Goal: Check status: Check status

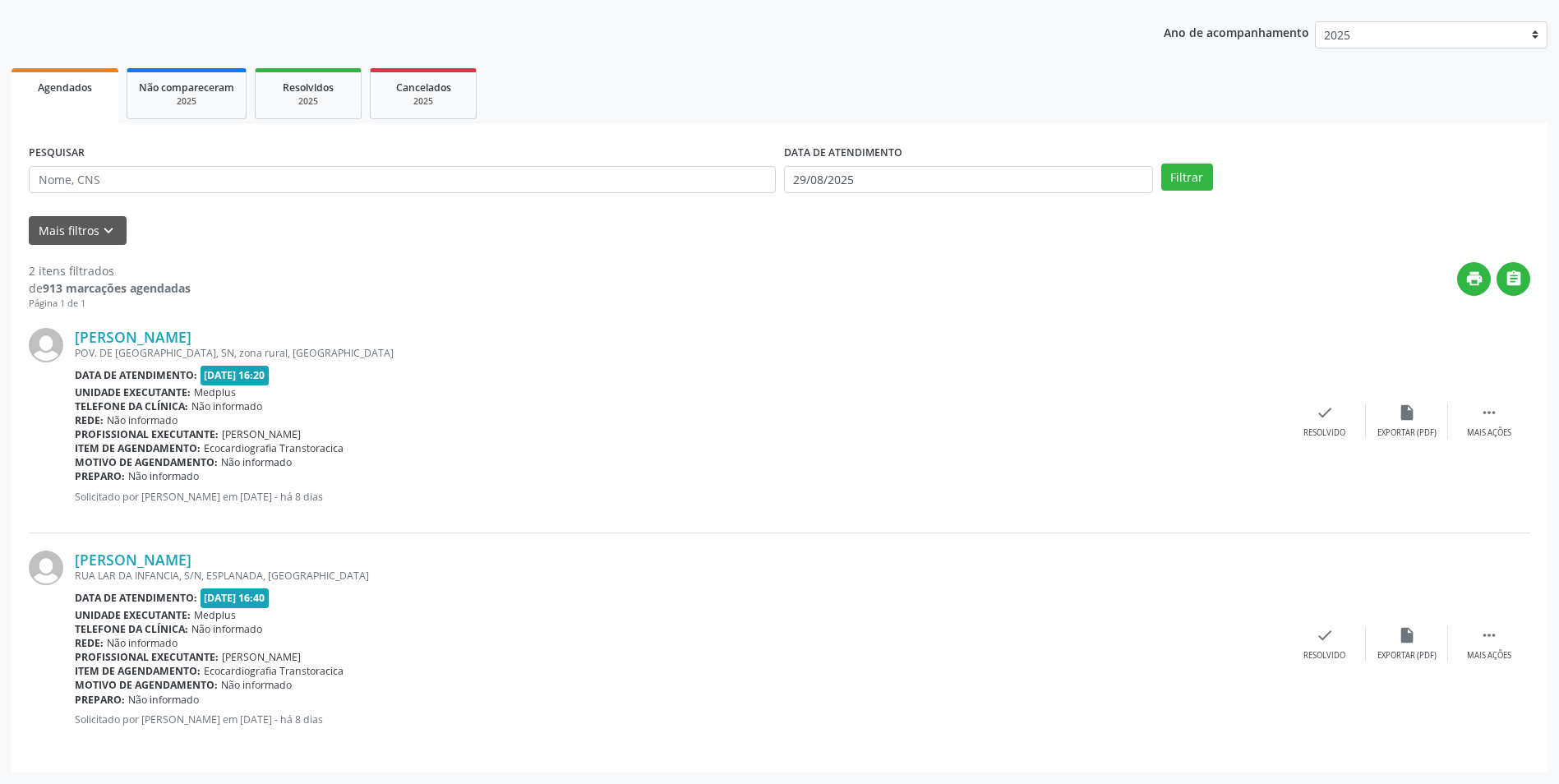
scroll to position [177, 0]
click at [167, 341] on link "[PERSON_NAME]" at bounding box center [133, 336] width 116 height 18
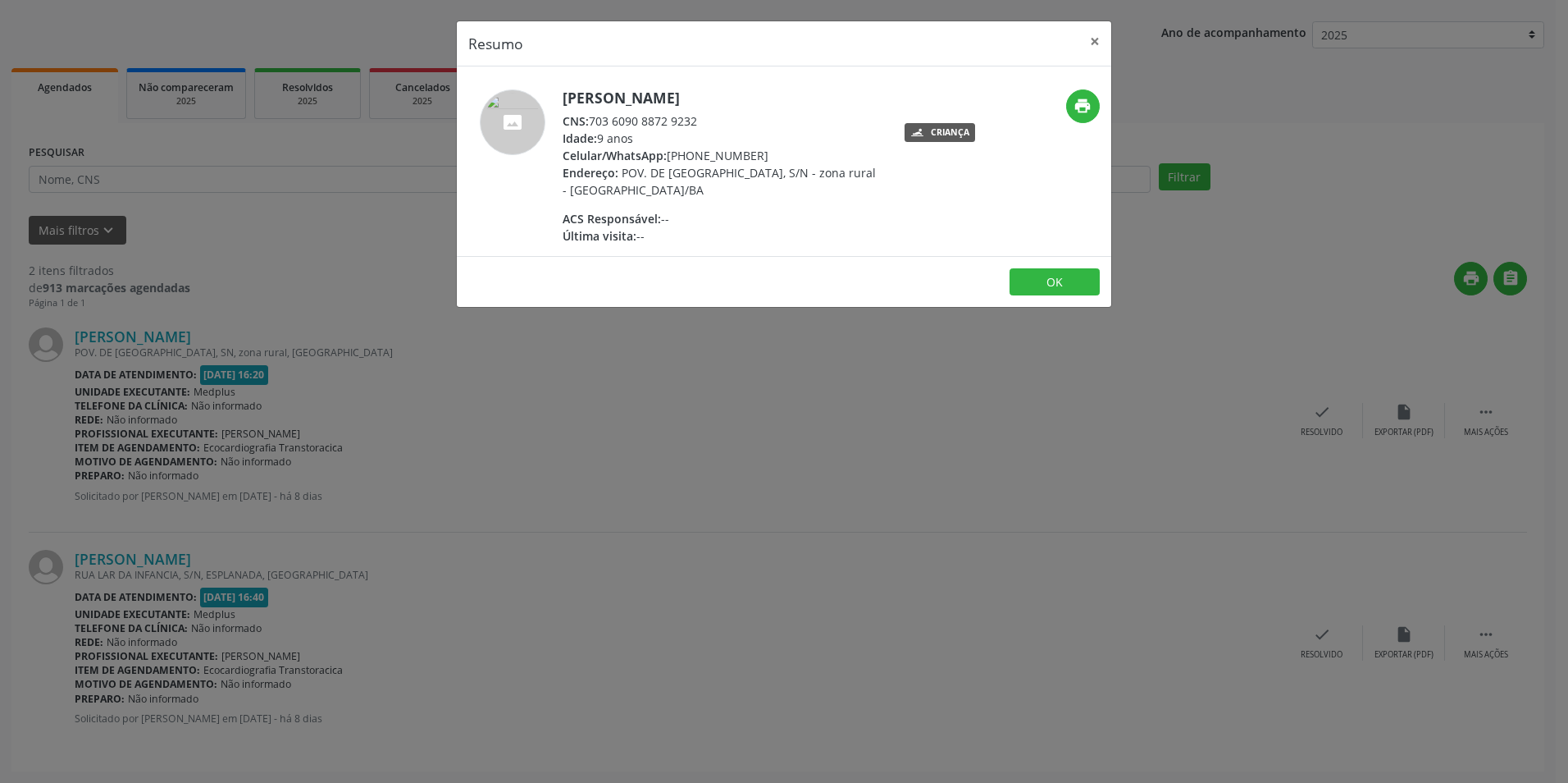
click at [504, 367] on div "Resumo × [PERSON_NAME] CNS: 703 6090 8872 9232 Idade: 9 anos Celular/WhatsApp: …" at bounding box center [784, 392] width 1568 height 783
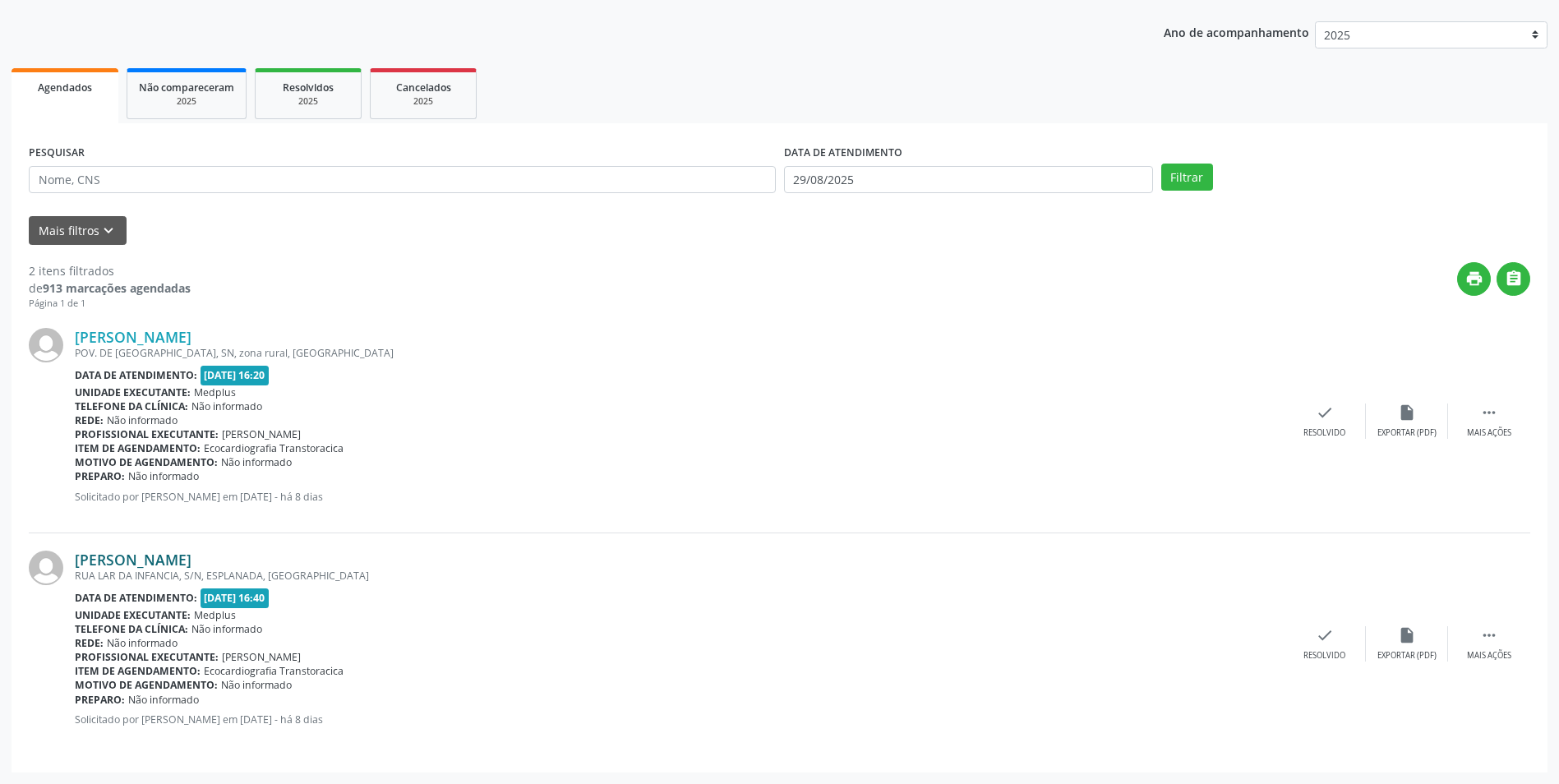
click at [161, 555] on link "[PERSON_NAME]" at bounding box center [133, 559] width 116 height 18
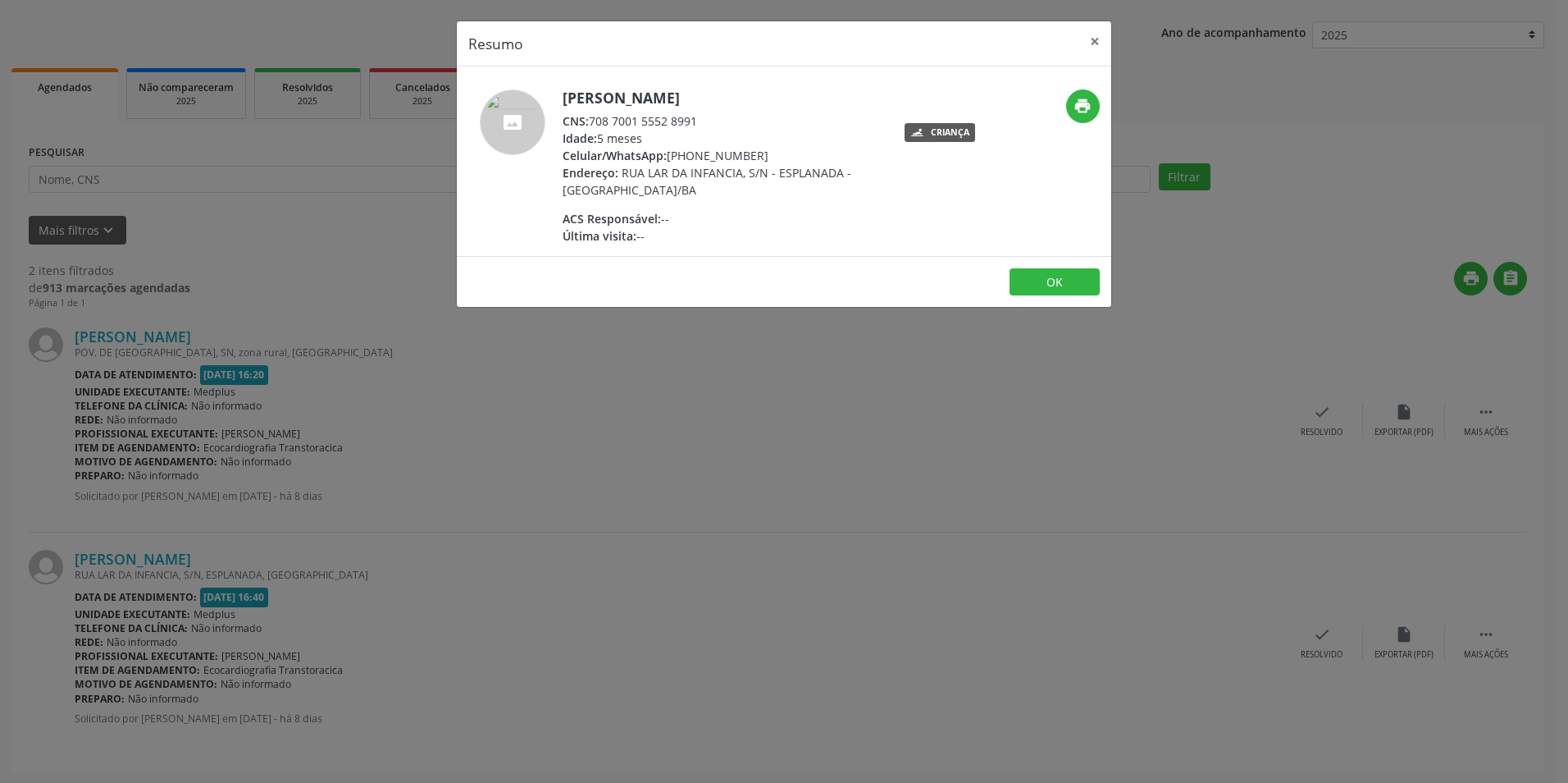
click at [529, 547] on div "Resumo × [PERSON_NAME] CNS: 708 7001 5552 8991 Idade: 5 meses Celular/WhatsApp:…" at bounding box center [784, 392] width 1568 height 783
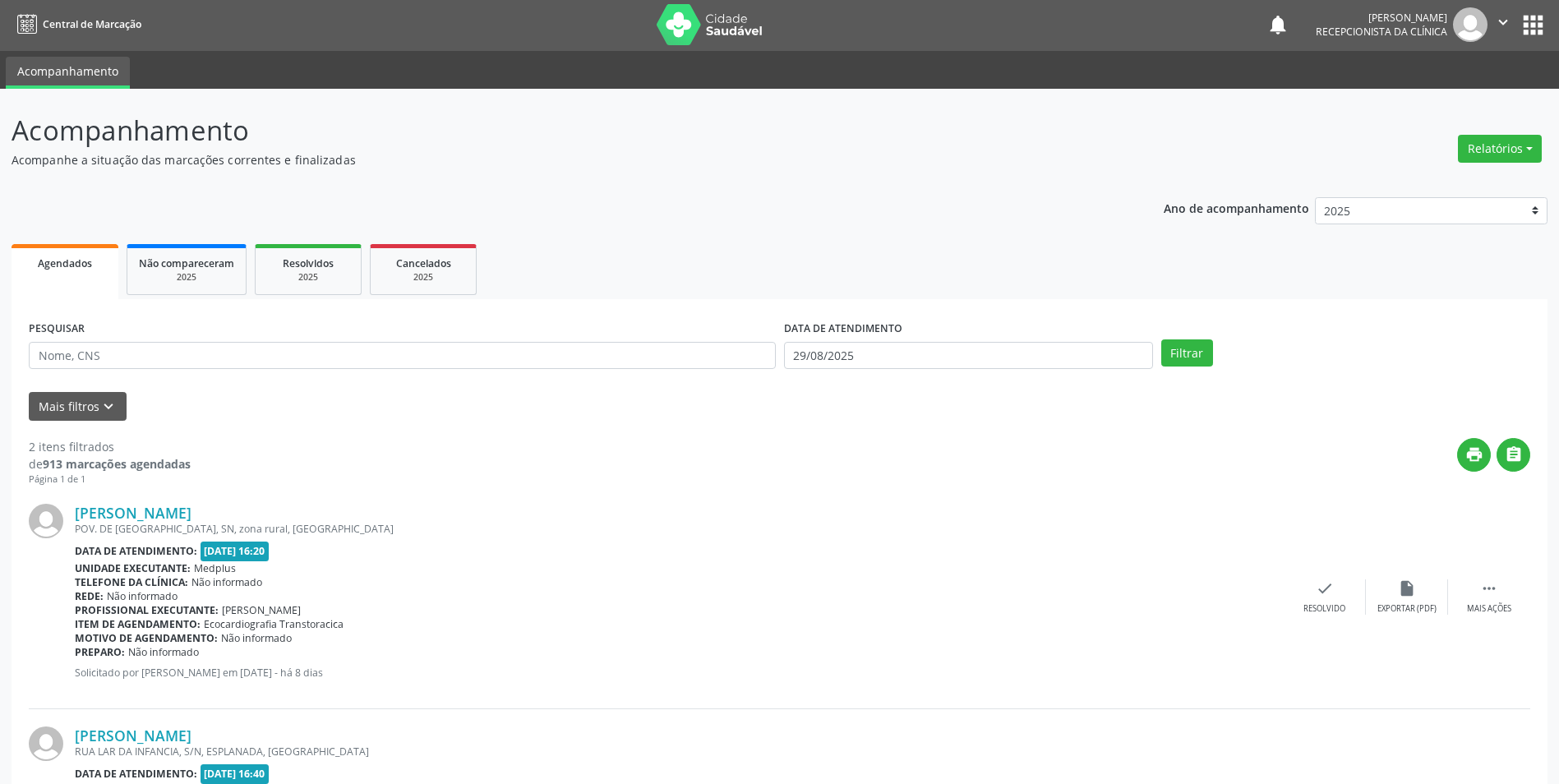
scroll to position [0, 0]
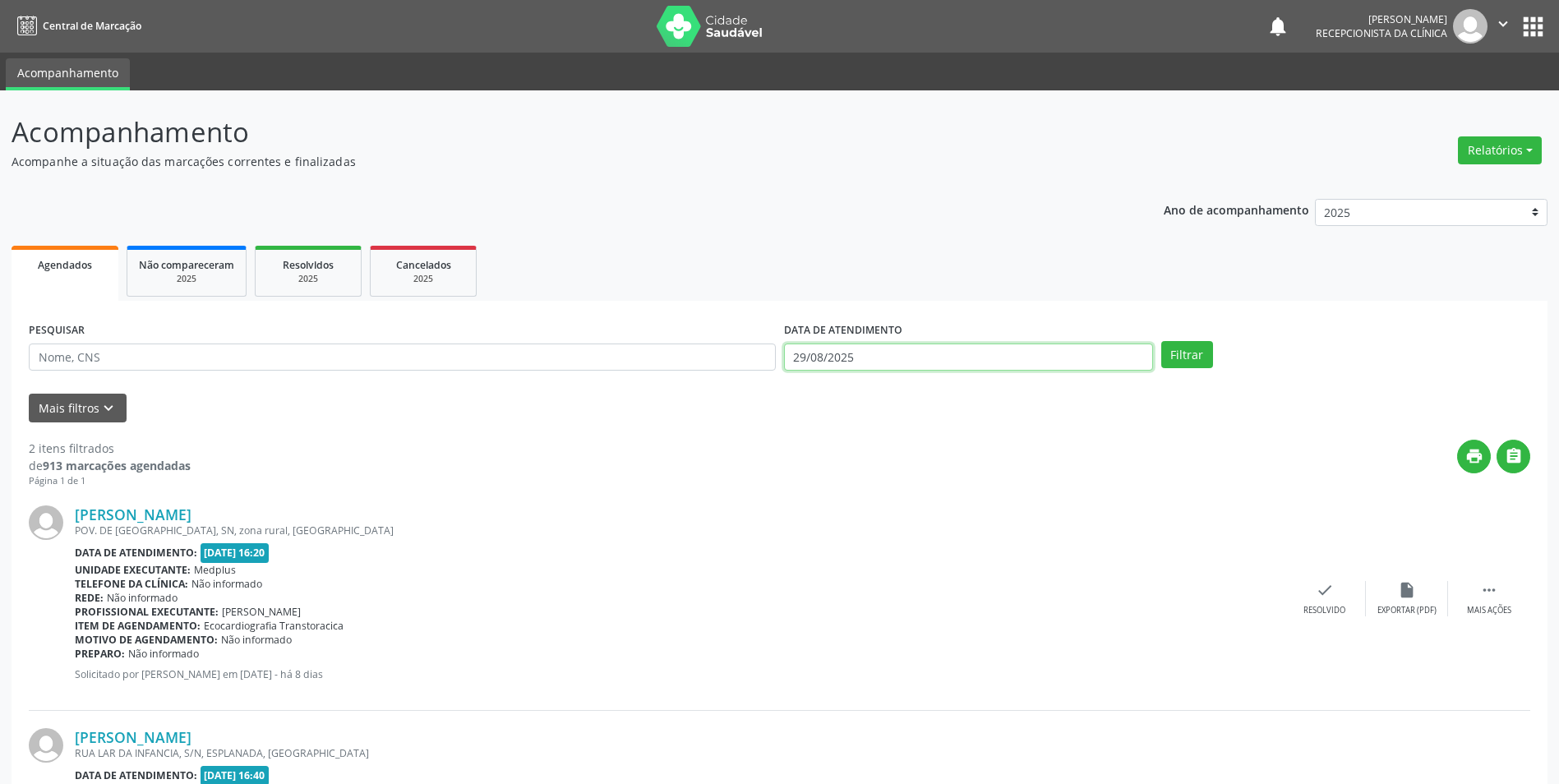
click at [984, 354] on input "29/08/2025" at bounding box center [968, 357] width 369 height 28
click at [846, 616] on span "1" at bounding box center [838, 605] width 32 height 32
type input "[DATE]"
click at [846, 616] on span "1" at bounding box center [838, 605] width 32 height 32
click at [1199, 362] on button "Filtrar" at bounding box center [1187, 354] width 52 height 28
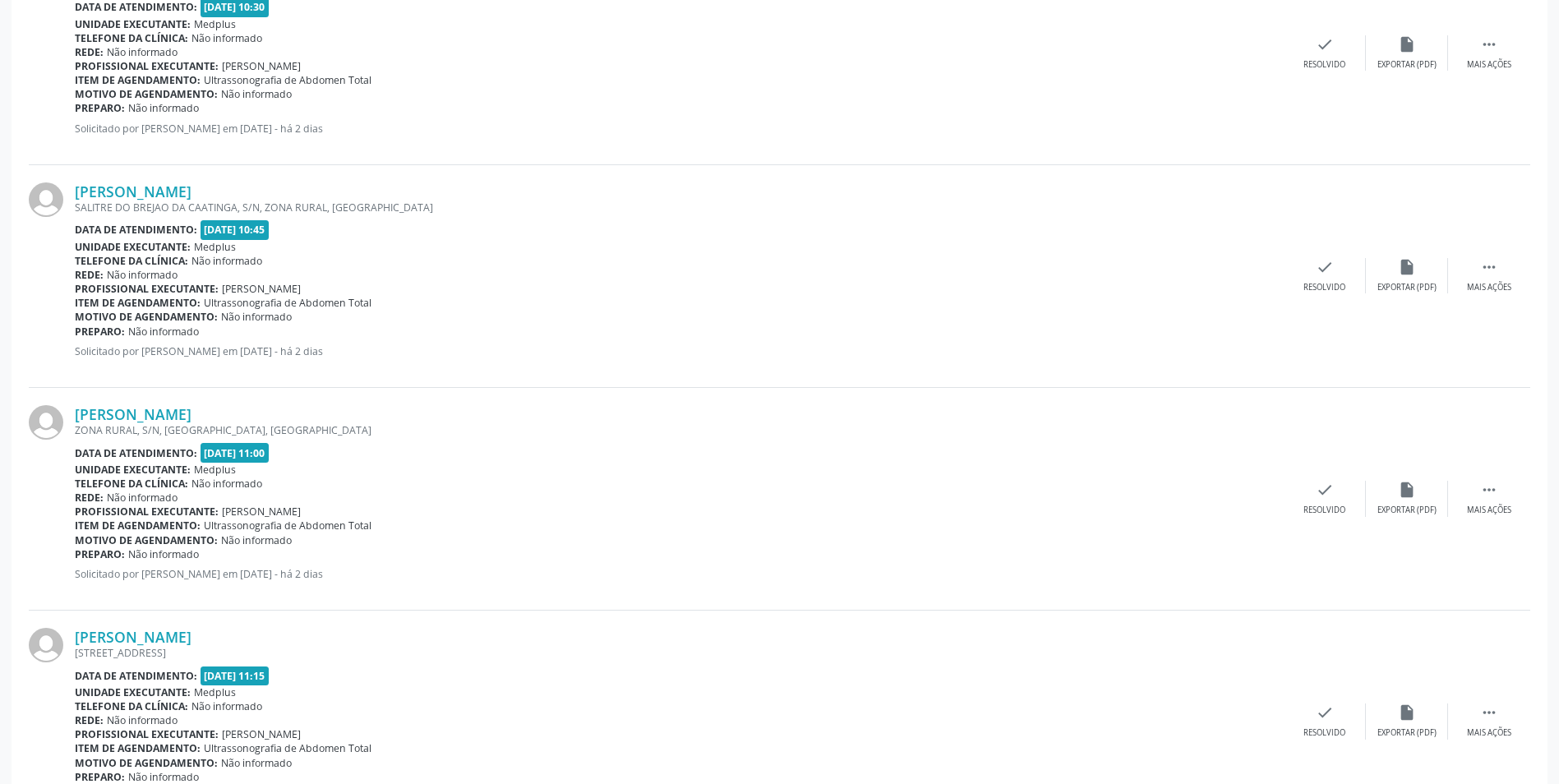
scroll to position [3120, 0]
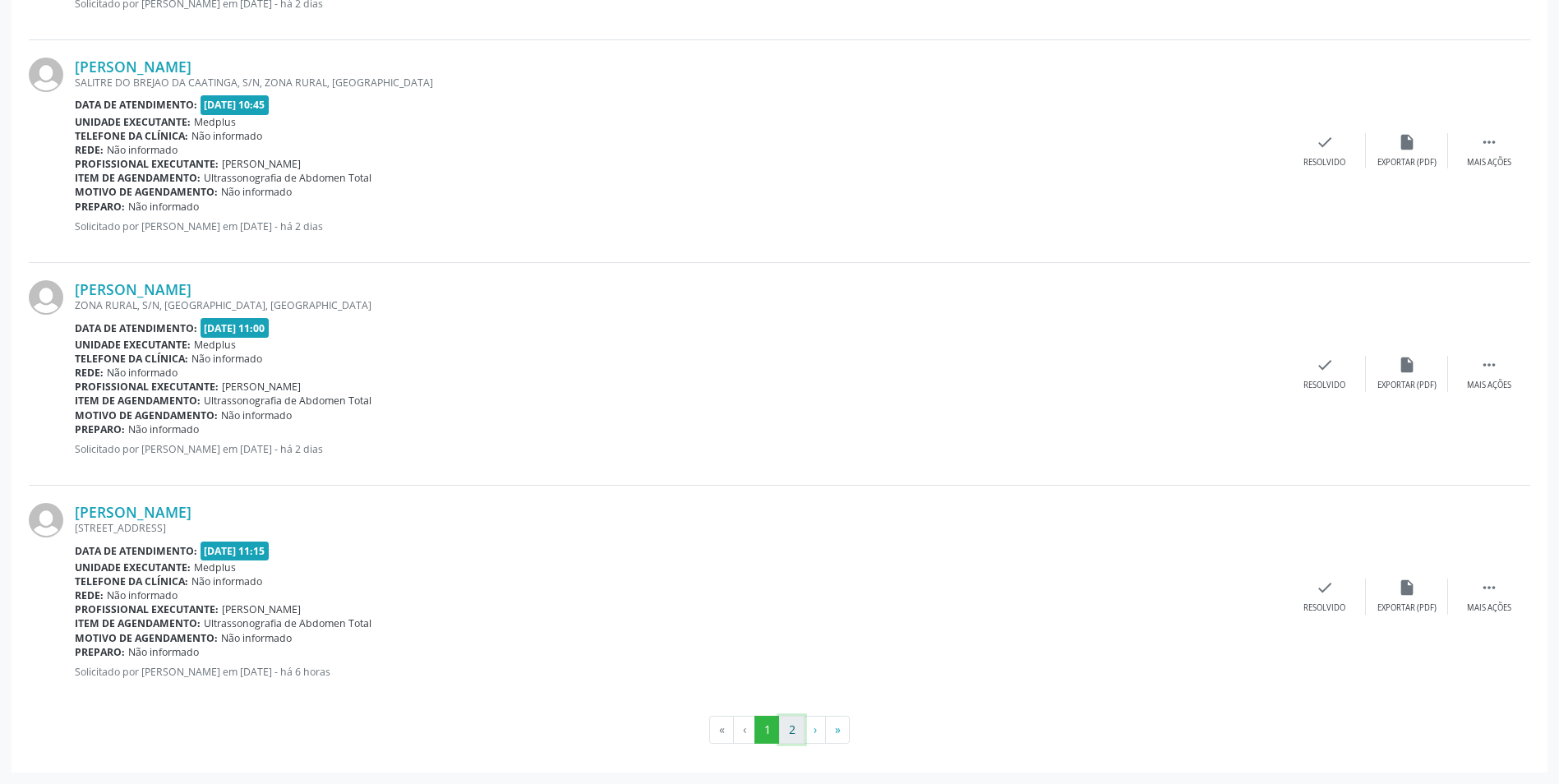
click at [793, 731] on button "2" at bounding box center [791, 730] width 25 height 28
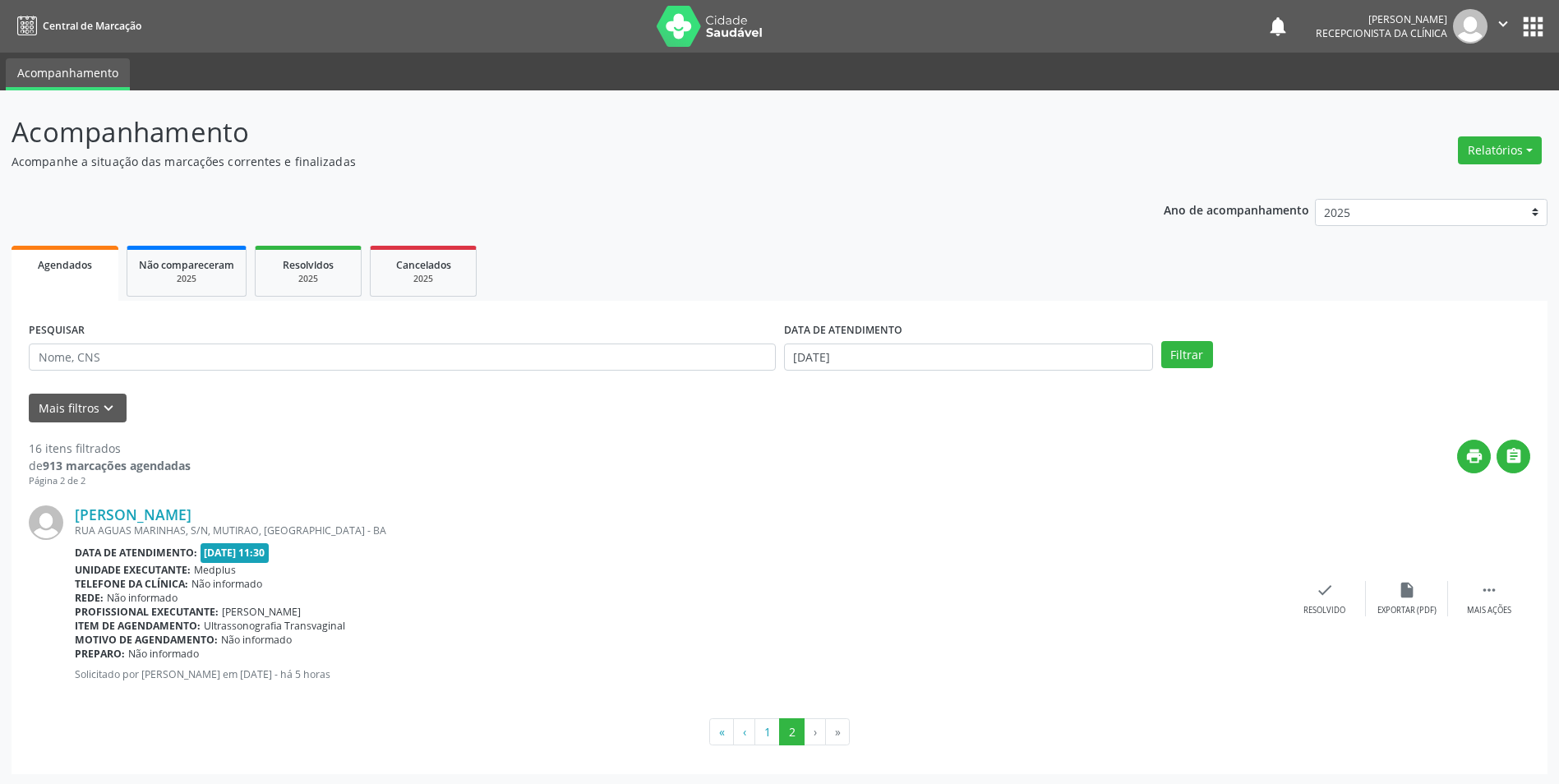
scroll to position [2, 0]
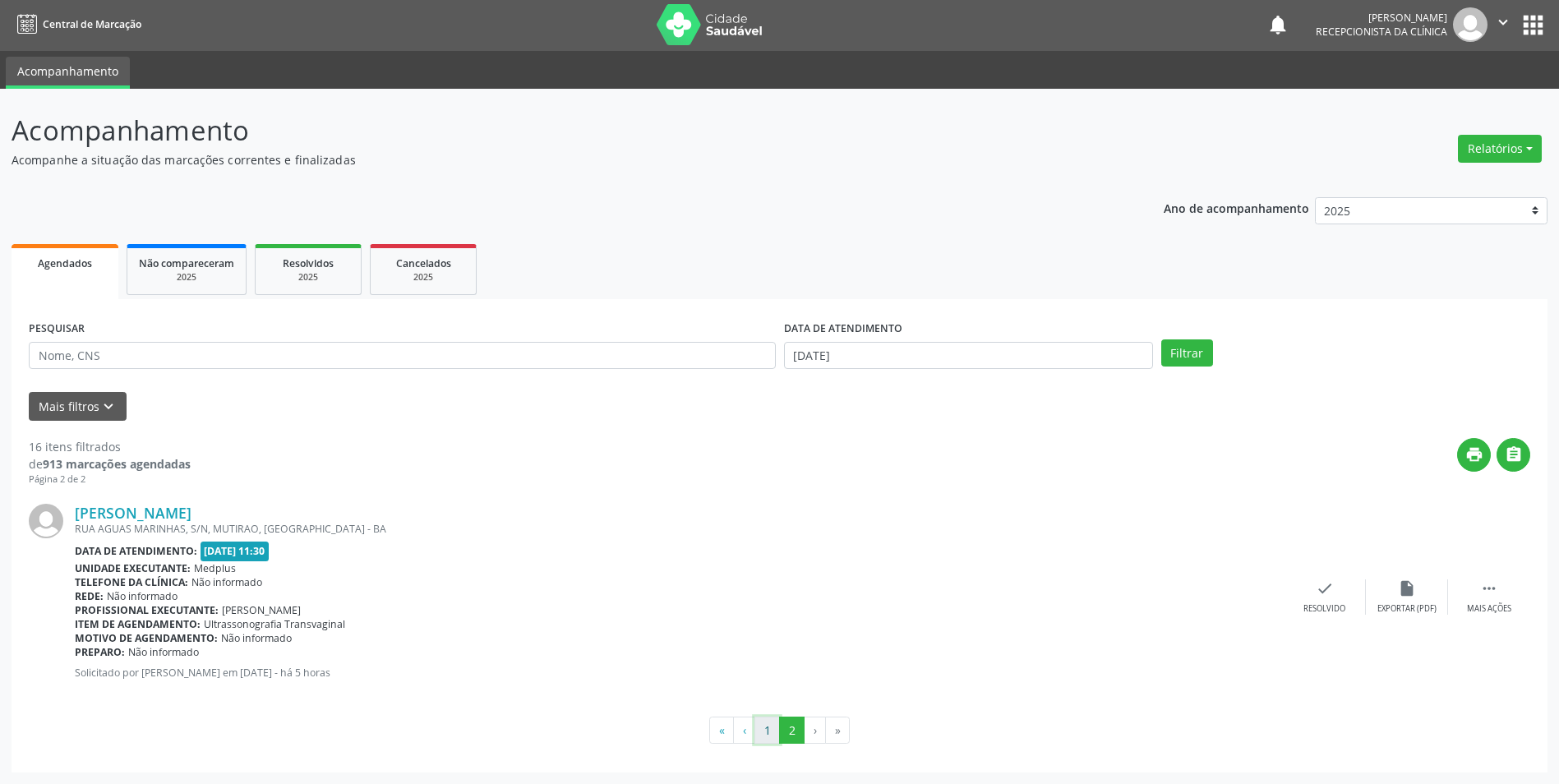
click at [773, 728] on button "1" at bounding box center [766, 731] width 25 height 28
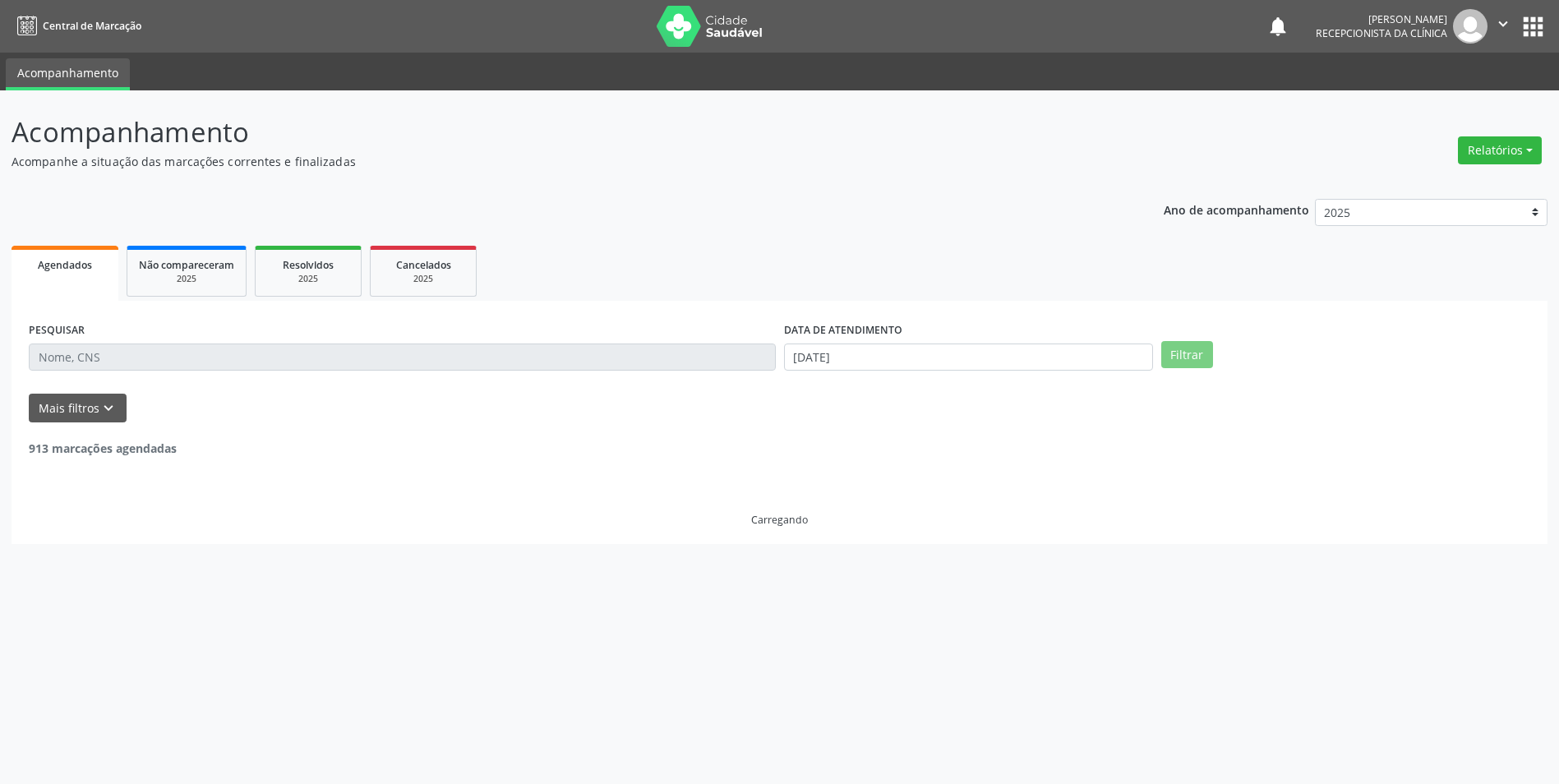
scroll to position [0, 0]
click at [865, 362] on input "[DATE]" at bounding box center [976, 357] width 372 height 28
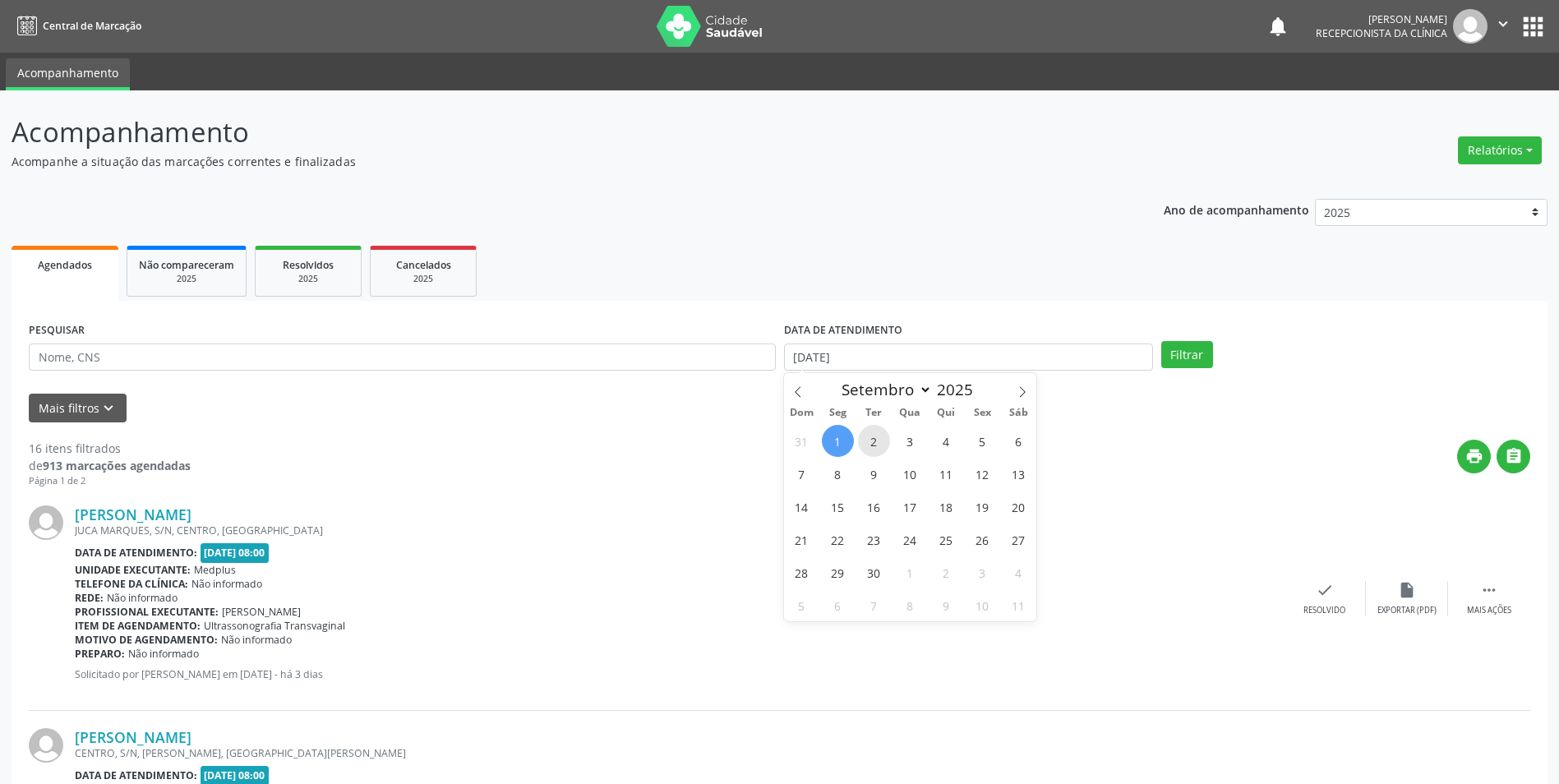
click at [884, 436] on span "2" at bounding box center [873, 441] width 32 height 32
type input "[DATE]"
click at [884, 436] on span "2" at bounding box center [873, 441] width 32 height 32
click at [1190, 357] on button "Filtrar" at bounding box center [1187, 354] width 52 height 28
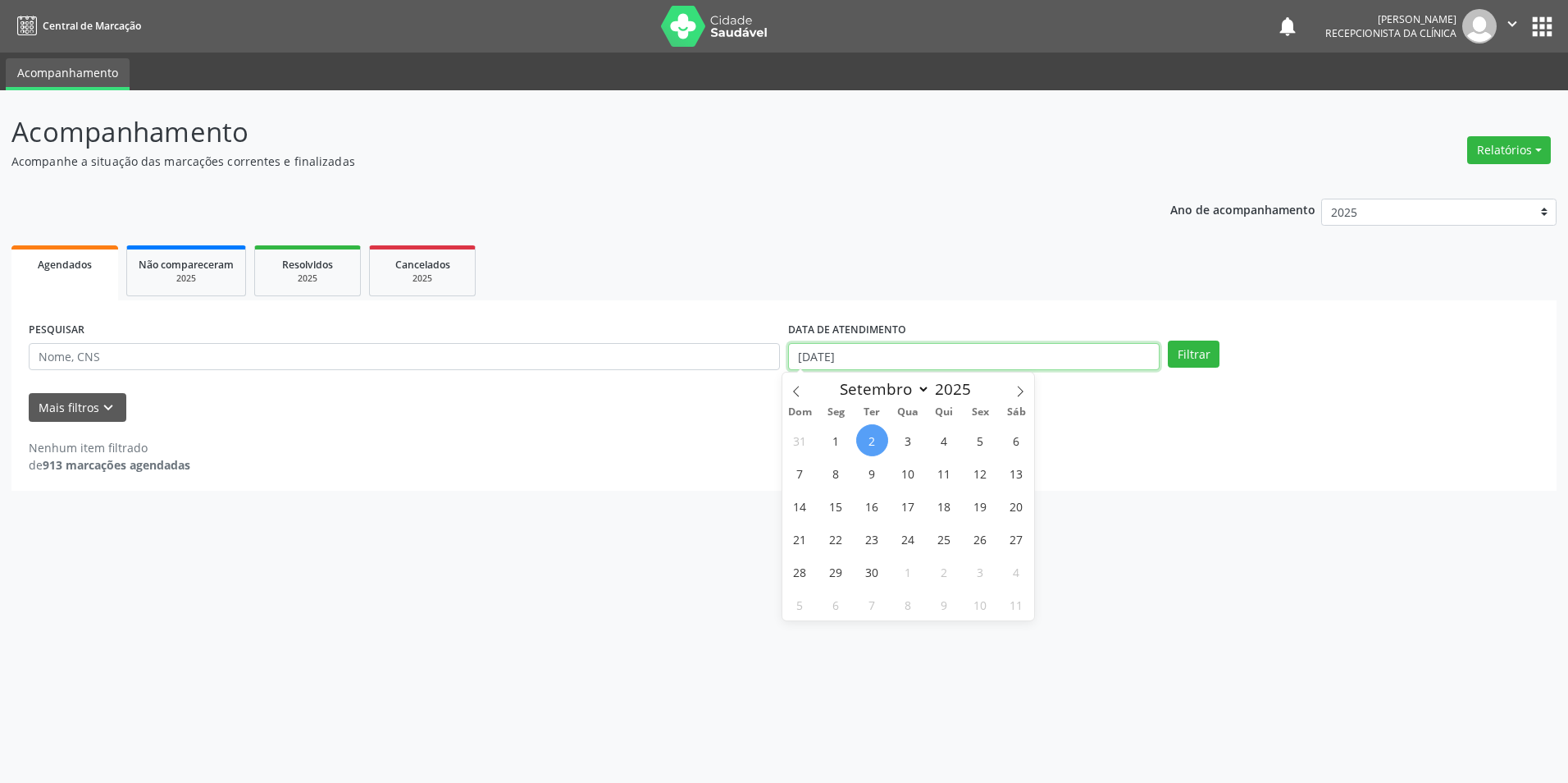
click at [1078, 366] on input "[DATE]" at bounding box center [974, 357] width 372 height 28
click at [894, 435] on span "3" at bounding box center [908, 440] width 32 height 32
type input "[DATE]"
click at [871, 435] on span "2" at bounding box center [872, 440] width 32 height 32
select select "8"
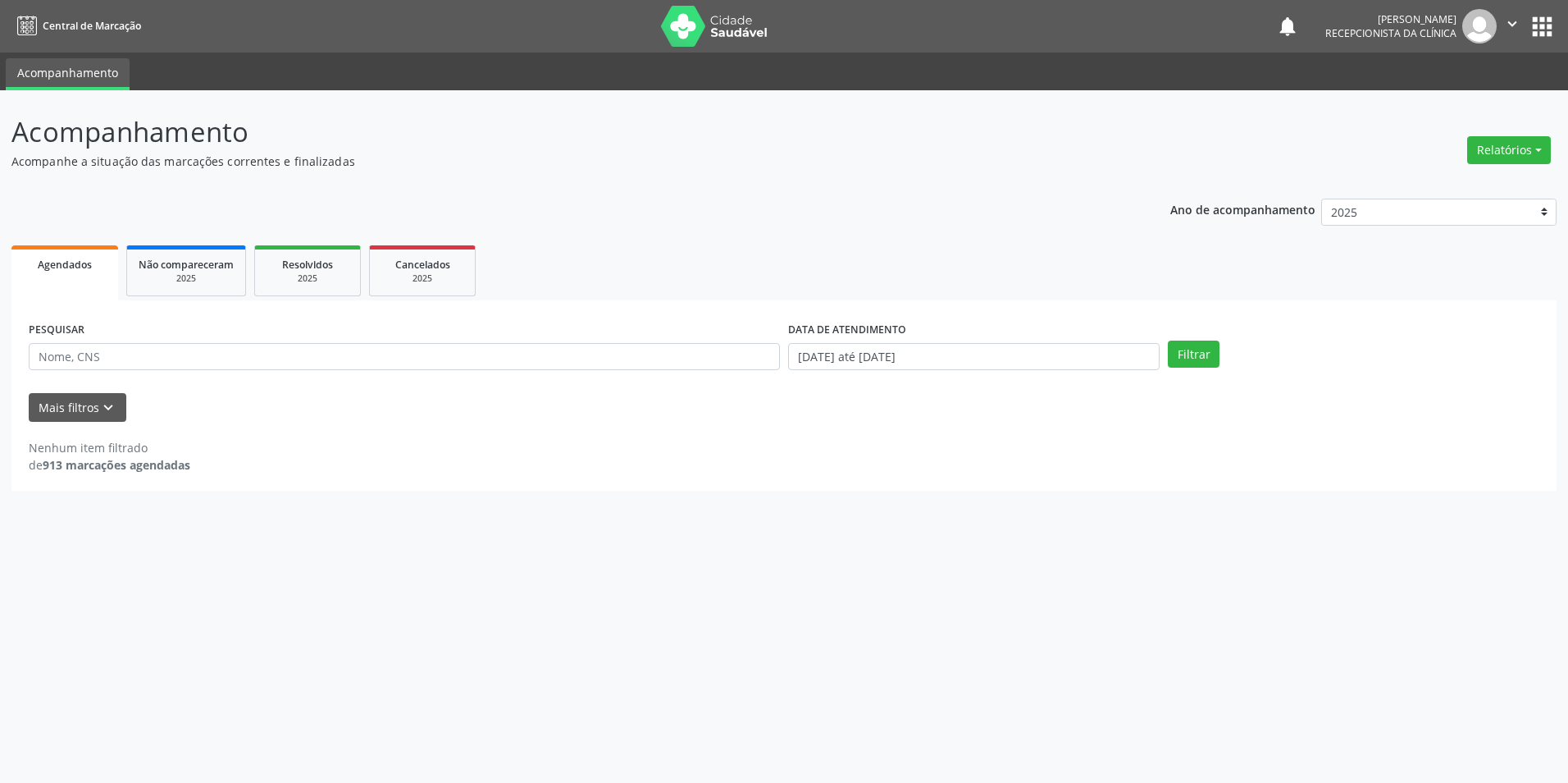
click at [871, 435] on div "Nenhum item filtrado de 913 marcações agendadas" at bounding box center [784, 447] width 1510 height 52
click at [880, 347] on input "[DATE] até [DATE]" at bounding box center [974, 357] width 372 height 28
click at [872, 437] on span "2" at bounding box center [872, 440] width 32 height 32
type input "[DATE]"
click at [872, 437] on span "2" at bounding box center [872, 440] width 32 height 32
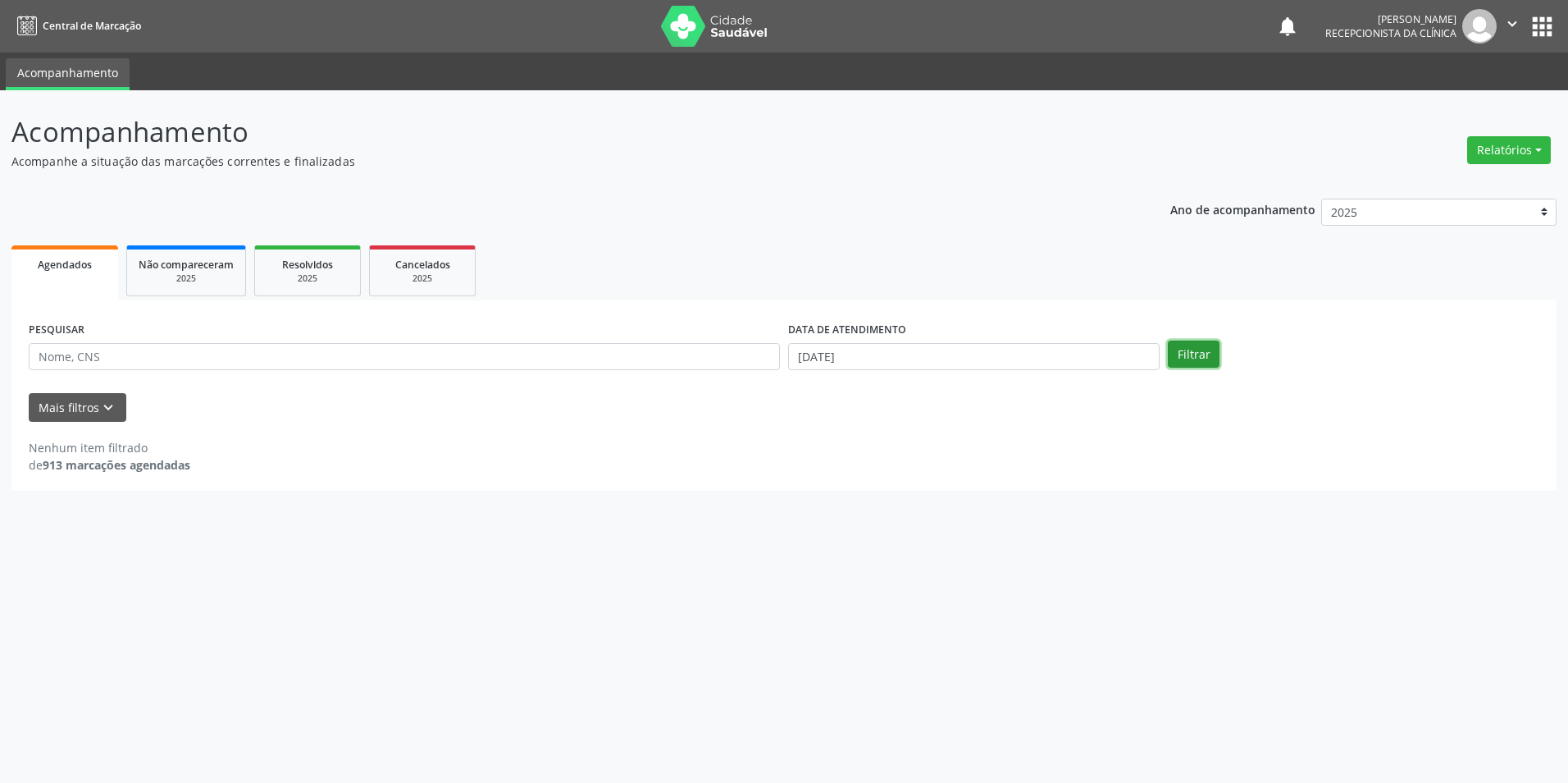
click at [1214, 348] on button "Filtrar" at bounding box center [1193, 354] width 51 height 28
click at [866, 361] on input "[DATE]" at bounding box center [974, 357] width 372 height 28
click at [908, 444] on span "3" at bounding box center [908, 440] width 32 height 32
type input "[DATE]"
click at [908, 444] on span "3" at bounding box center [908, 440] width 32 height 32
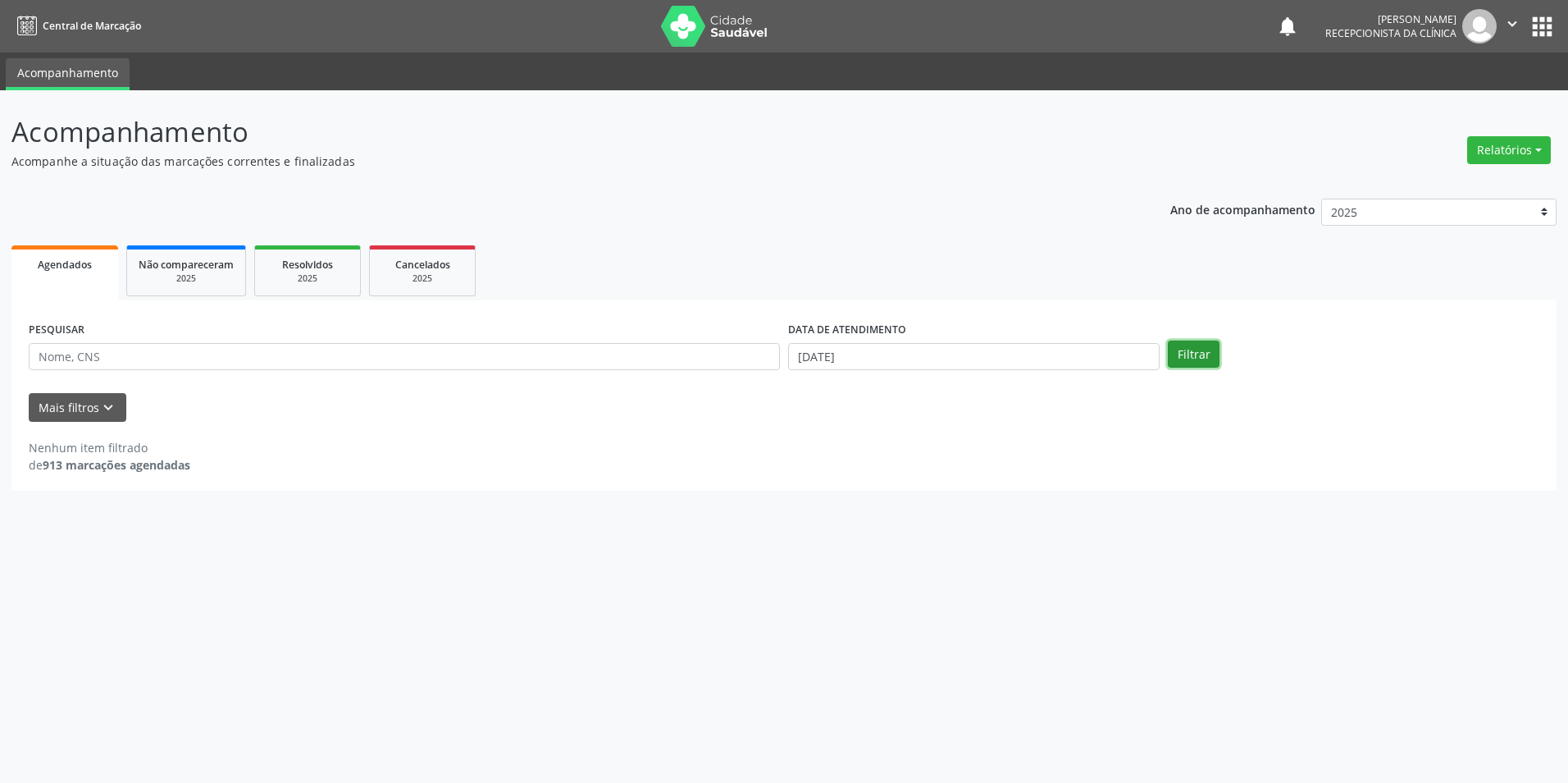
click at [1176, 359] on button "Filtrar" at bounding box center [1193, 354] width 51 height 28
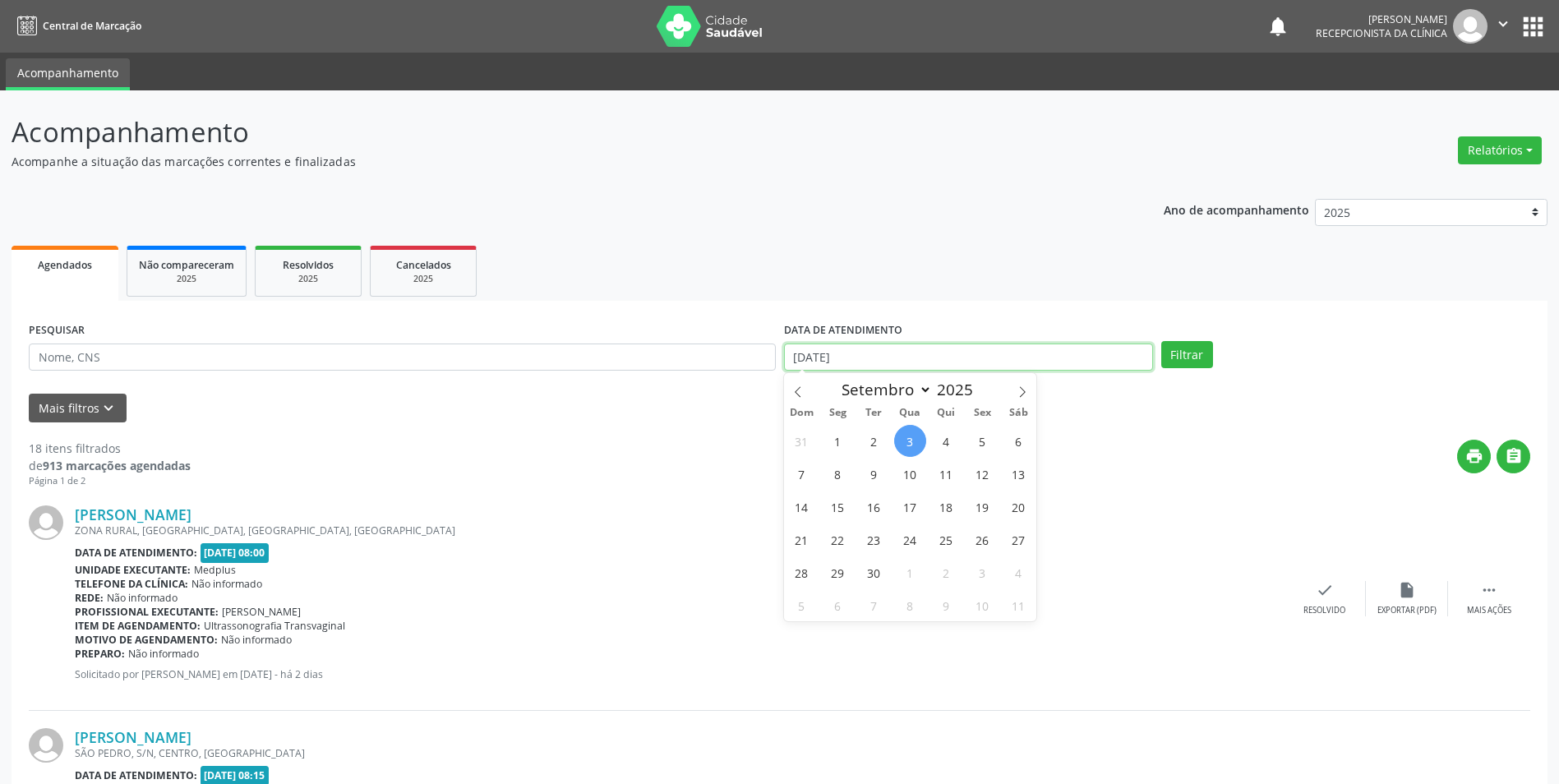
click at [885, 361] on input "[DATE]" at bounding box center [968, 357] width 369 height 28
click at [868, 443] on span "2" at bounding box center [873, 441] width 32 height 32
type input "[DATE]"
select select "8"
click at [1169, 352] on button "Filtrar" at bounding box center [1187, 354] width 52 height 28
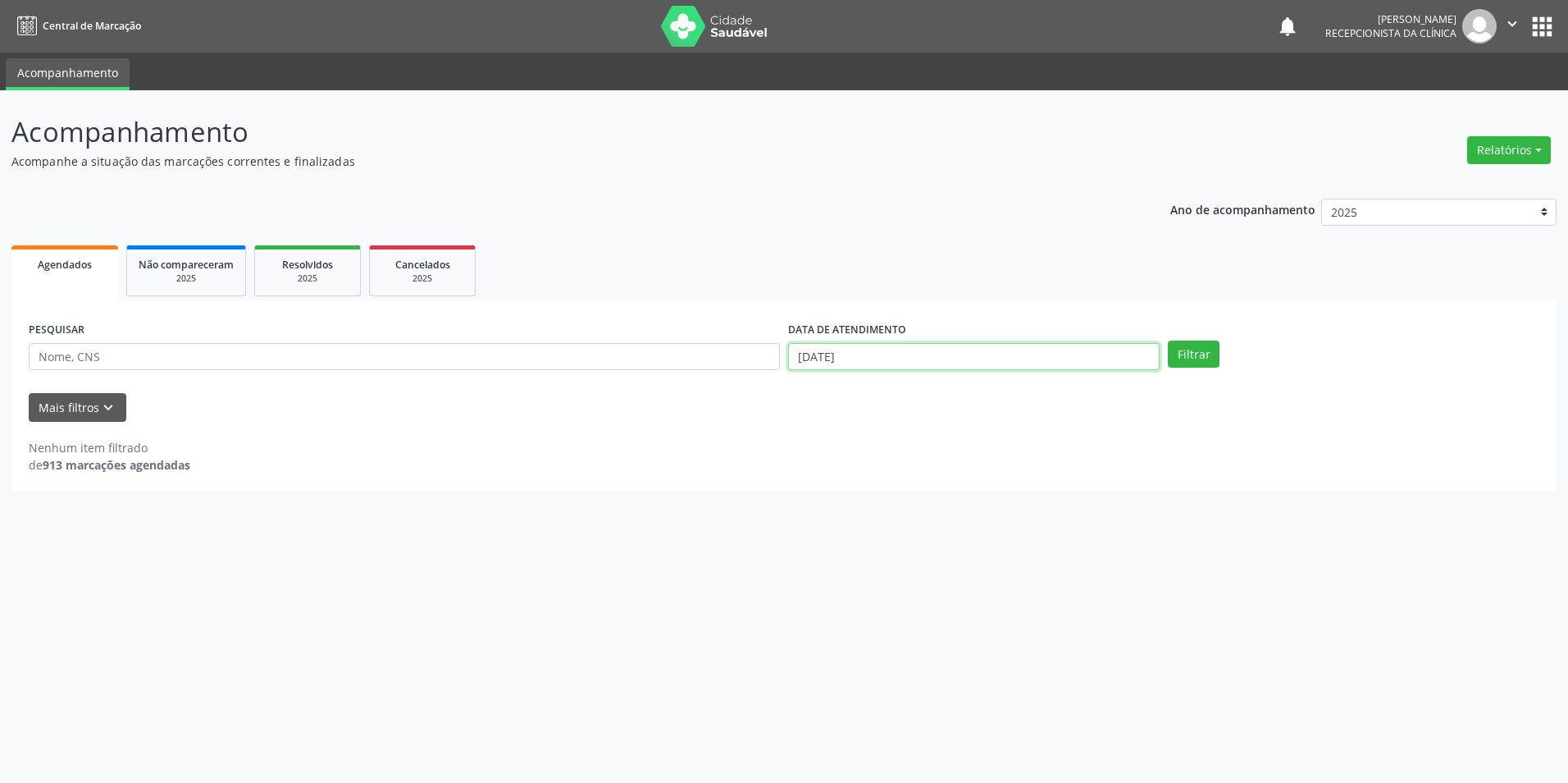
click at [951, 353] on input "[DATE]" at bounding box center [974, 357] width 372 height 28
click at [843, 437] on span "1" at bounding box center [836, 440] width 32 height 32
type input "[DATE]"
click at [835, 438] on span "1" at bounding box center [836, 440] width 32 height 32
click at [913, 361] on input "[DATE]" at bounding box center [974, 357] width 372 height 28
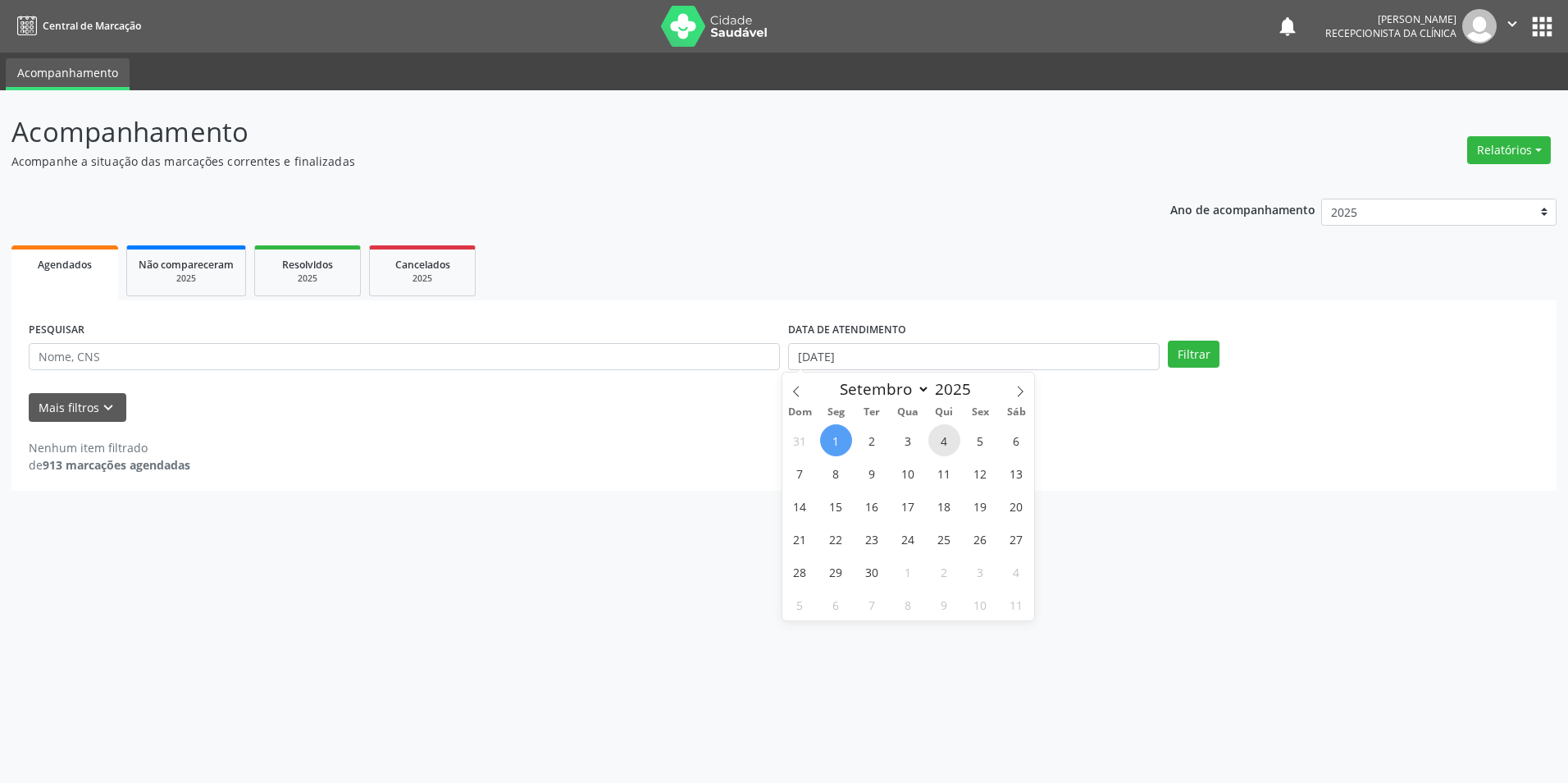
click at [935, 433] on span "4" at bounding box center [944, 440] width 32 height 32
type input "04/09/2025"
click at [1175, 361] on button "Filtrar" at bounding box center [1193, 354] width 51 height 28
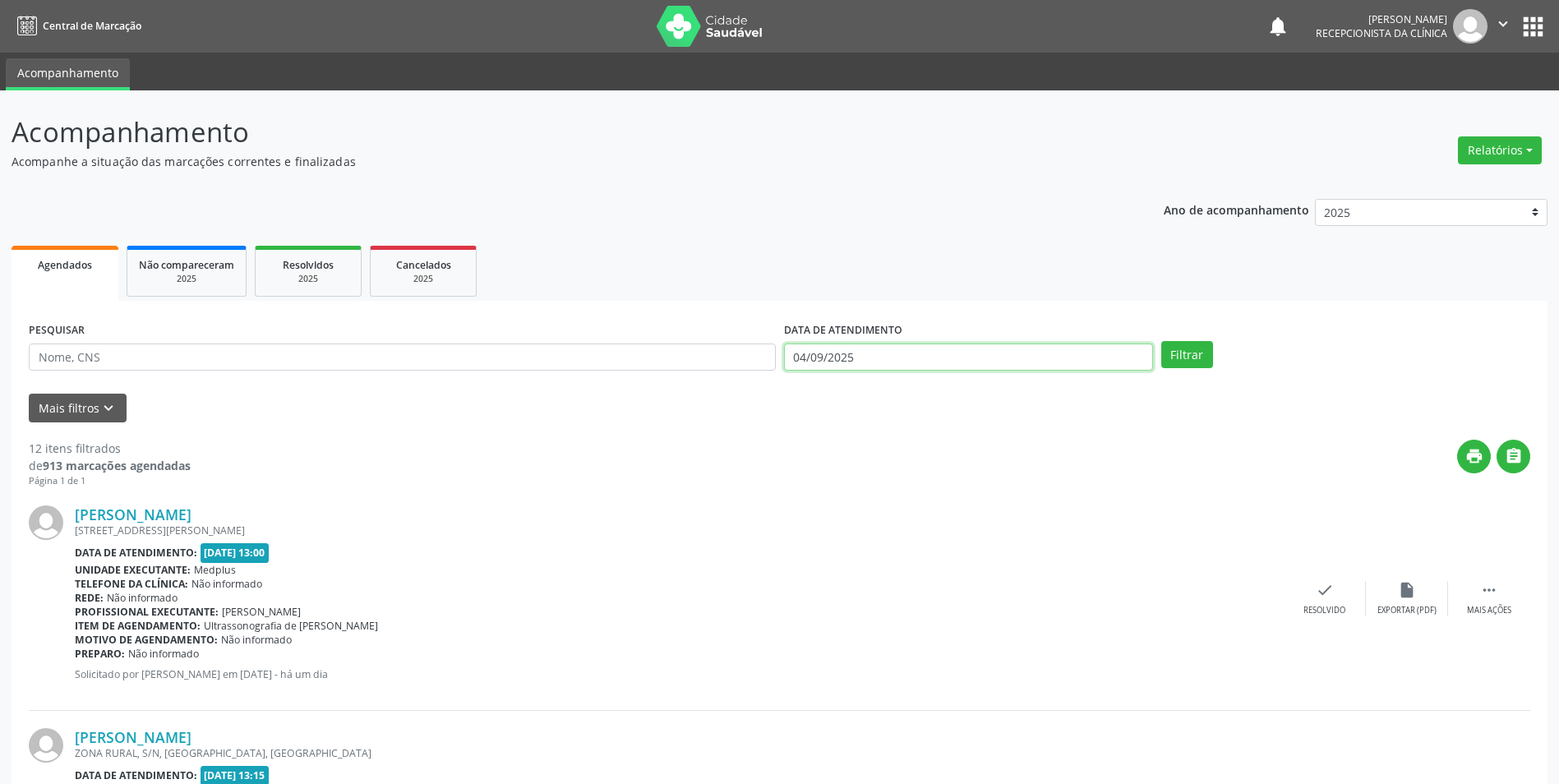
click at [884, 363] on input "04/09/2025" at bounding box center [968, 357] width 369 height 28
click at [800, 398] on icon at bounding box center [797, 392] width 11 height 11
select select "7"
click at [901, 577] on span "27" at bounding box center [910, 572] width 32 height 32
type input "[DATE]"
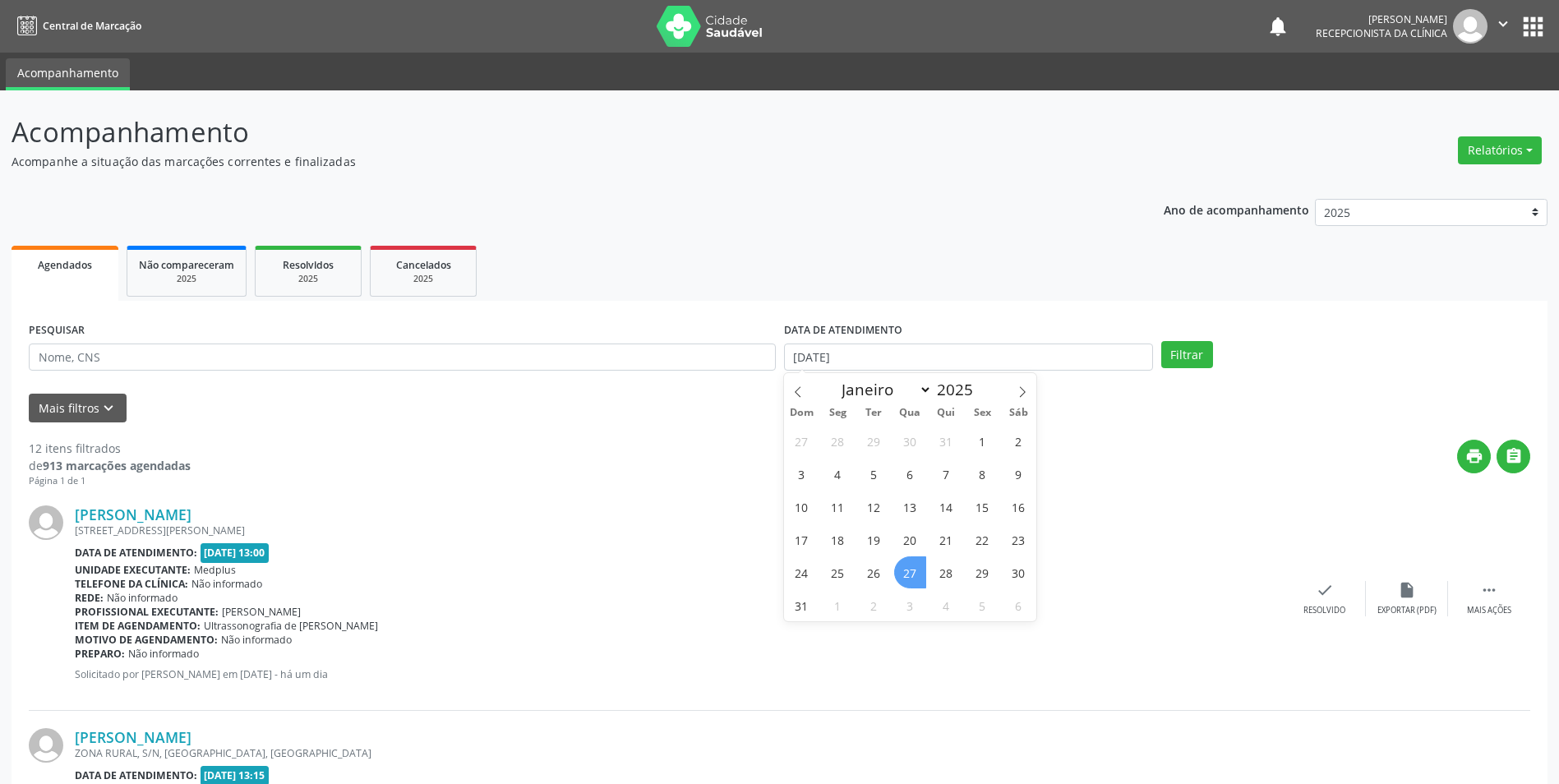
click at [901, 577] on span "27" at bounding box center [910, 572] width 32 height 32
click at [901, 577] on div "Telefone da clínica: Não informado" at bounding box center [679, 583] width 1208 height 14
click at [1177, 355] on button "Filtrar" at bounding box center [1187, 354] width 52 height 28
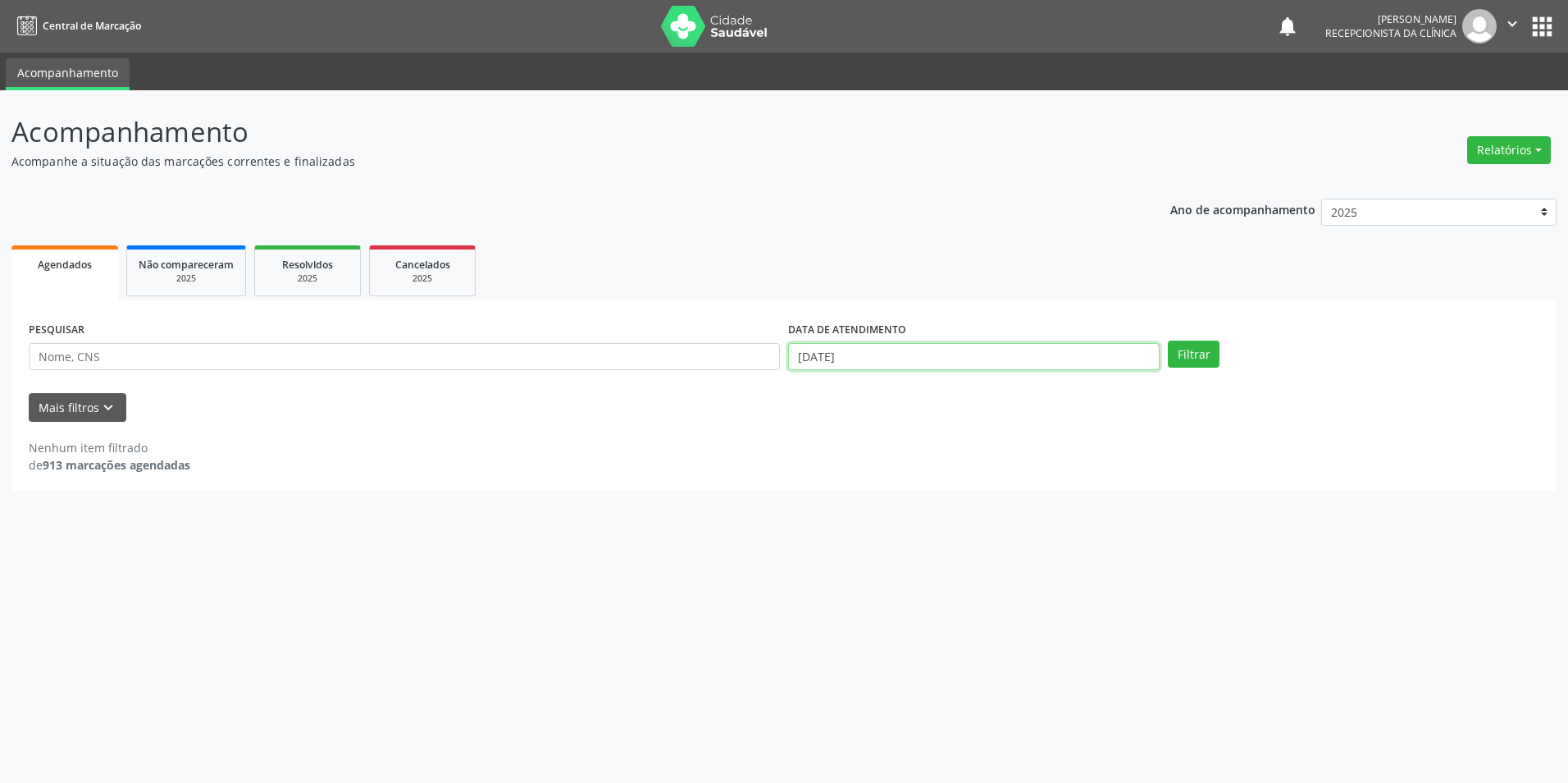
click at [931, 355] on input "[DATE]" at bounding box center [974, 357] width 372 height 28
click at [980, 577] on span "29" at bounding box center [980, 571] width 32 height 32
type input "29/08/2025"
click at [1191, 354] on button "Filtrar" at bounding box center [1193, 354] width 51 height 28
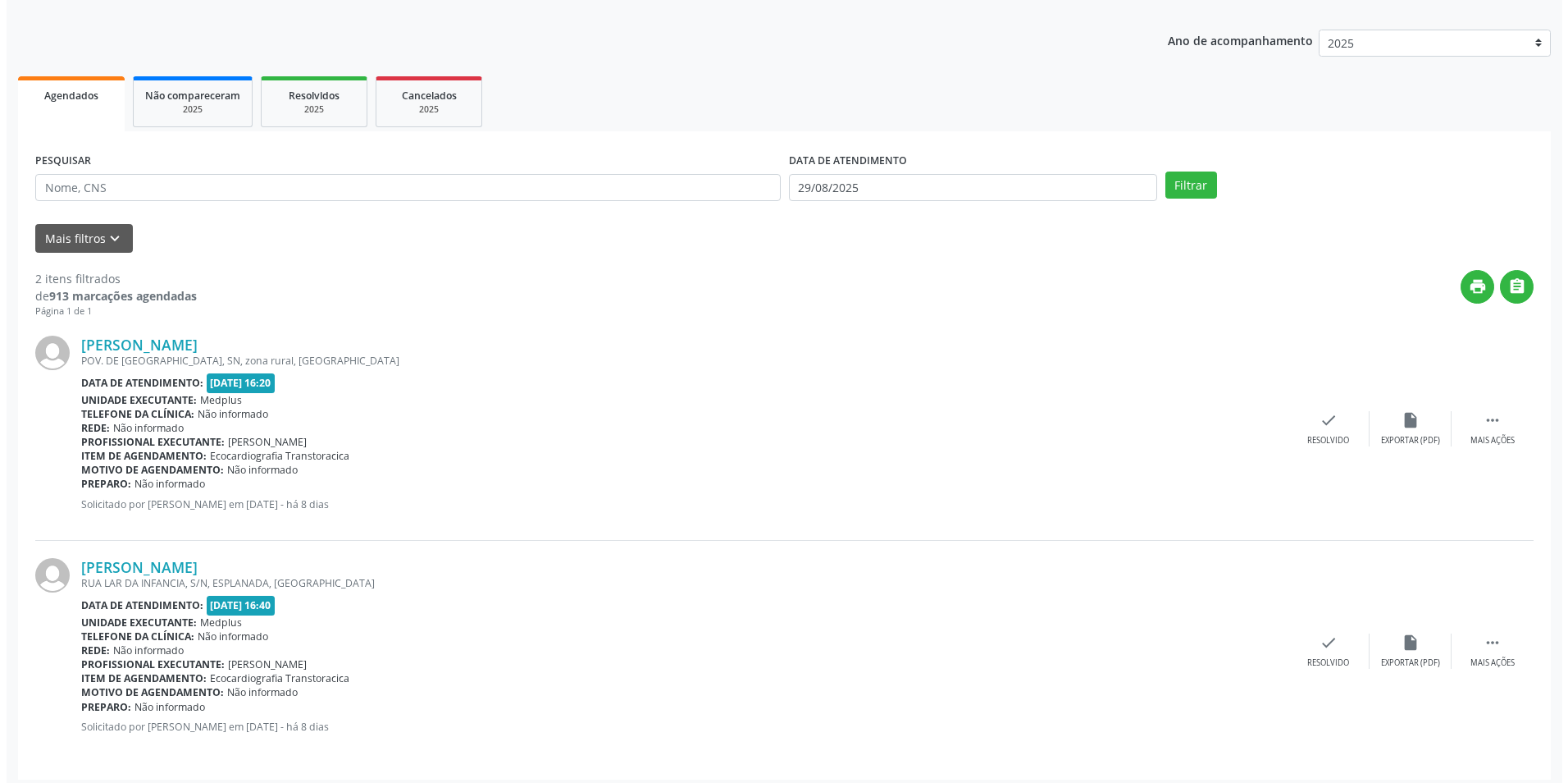
scroll to position [177, 0]
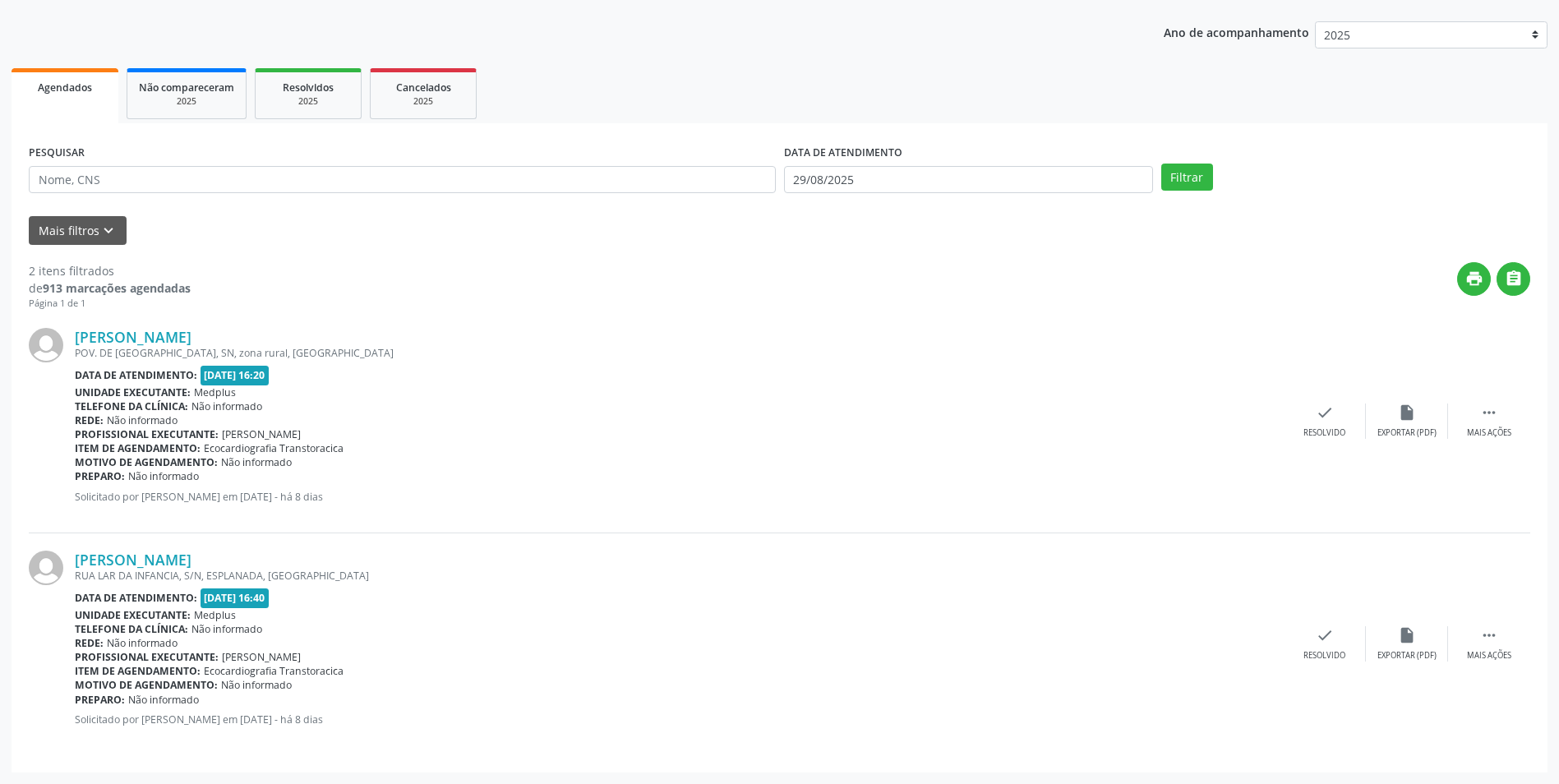
click at [218, 351] on div "POV. DE [GEOGRAPHIC_DATA], SN, zona rural, [GEOGRAPHIC_DATA]" at bounding box center [679, 353] width 1208 height 14
click at [191, 338] on link "[PERSON_NAME]" at bounding box center [133, 336] width 116 height 18
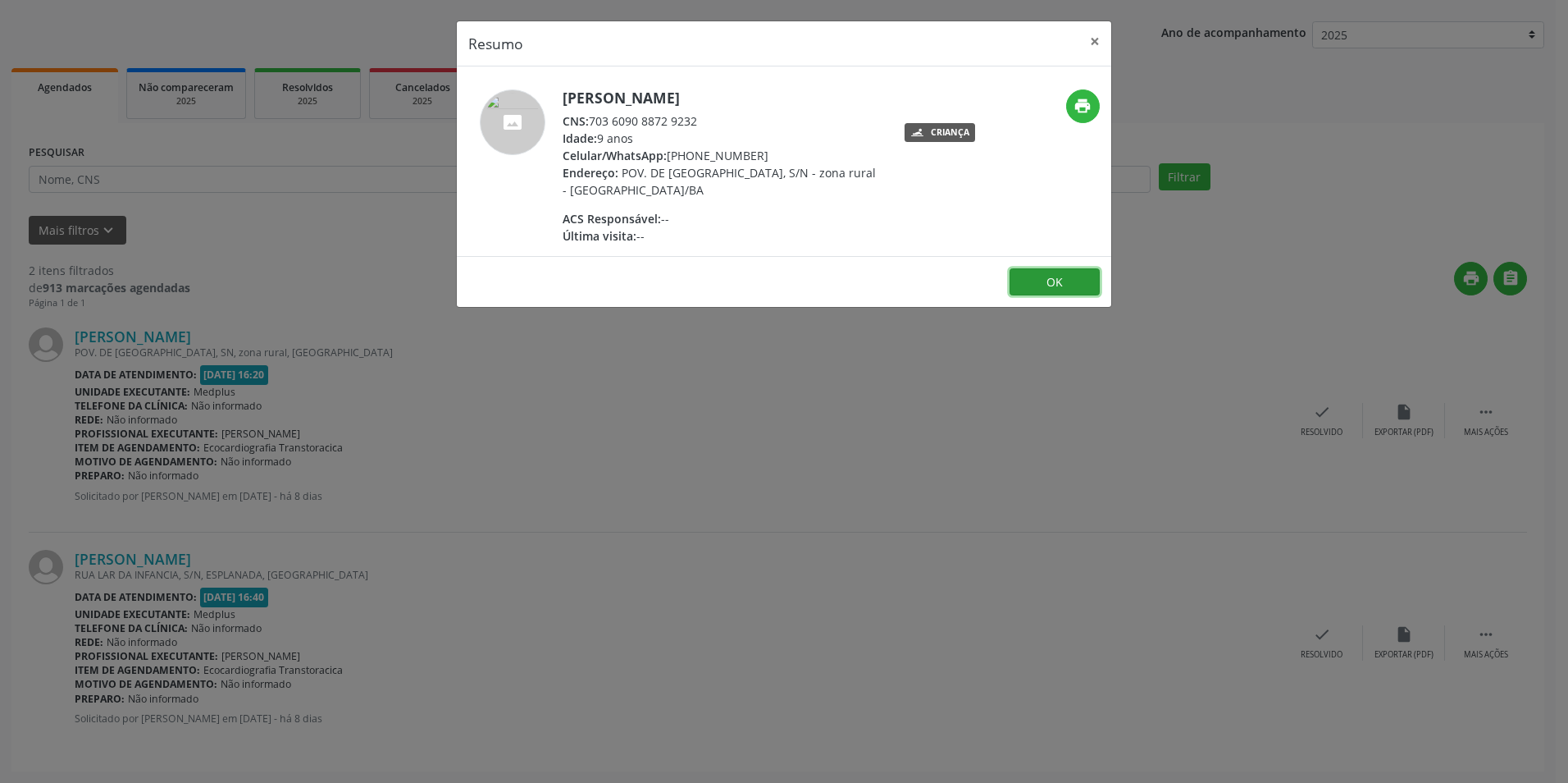
click at [1064, 287] on button "OK" at bounding box center [1054, 282] width 90 height 28
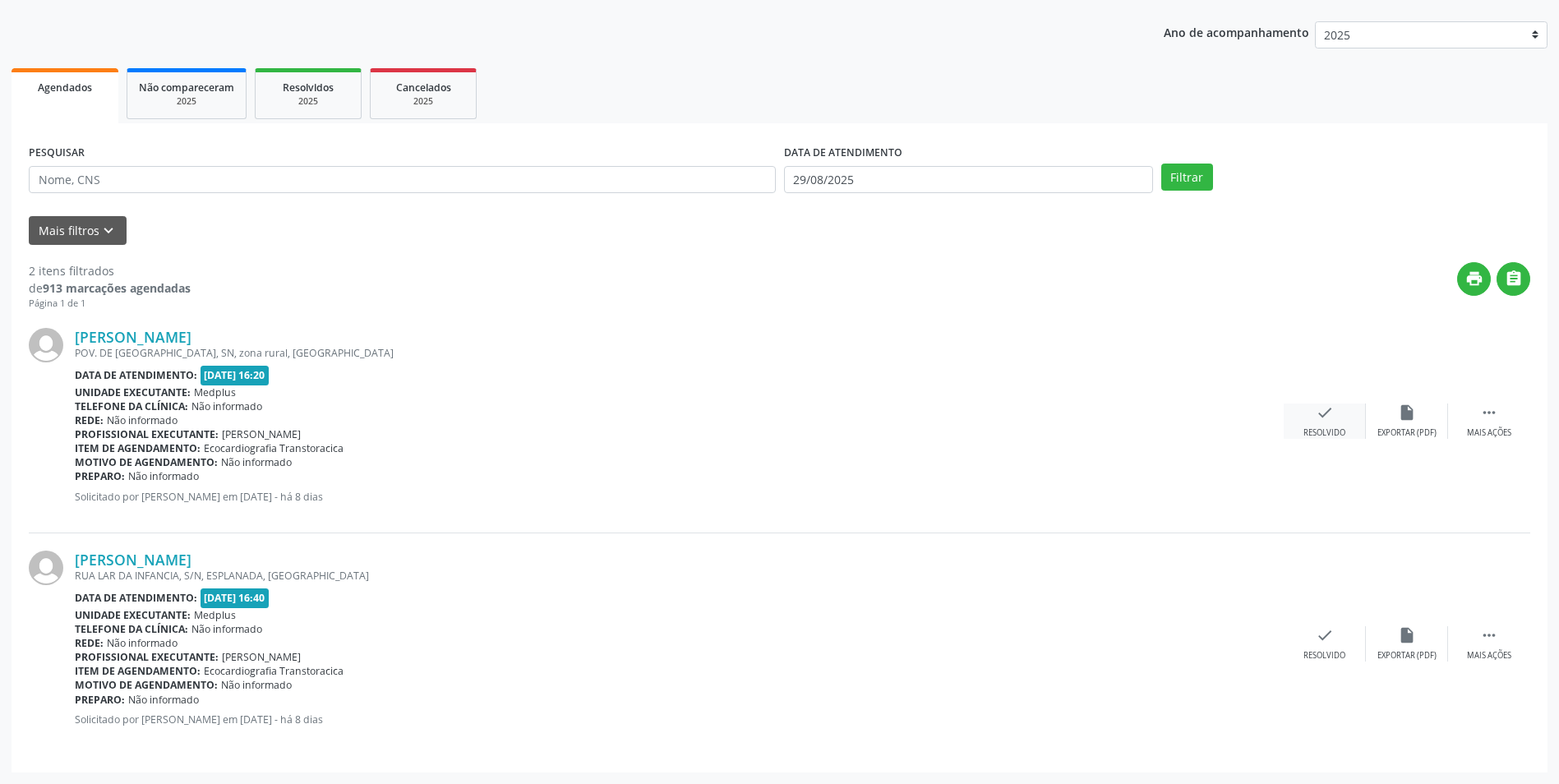
click at [1299, 434] on div "check Resolvido" at bounding box center [1324, 421] width 83 height 36
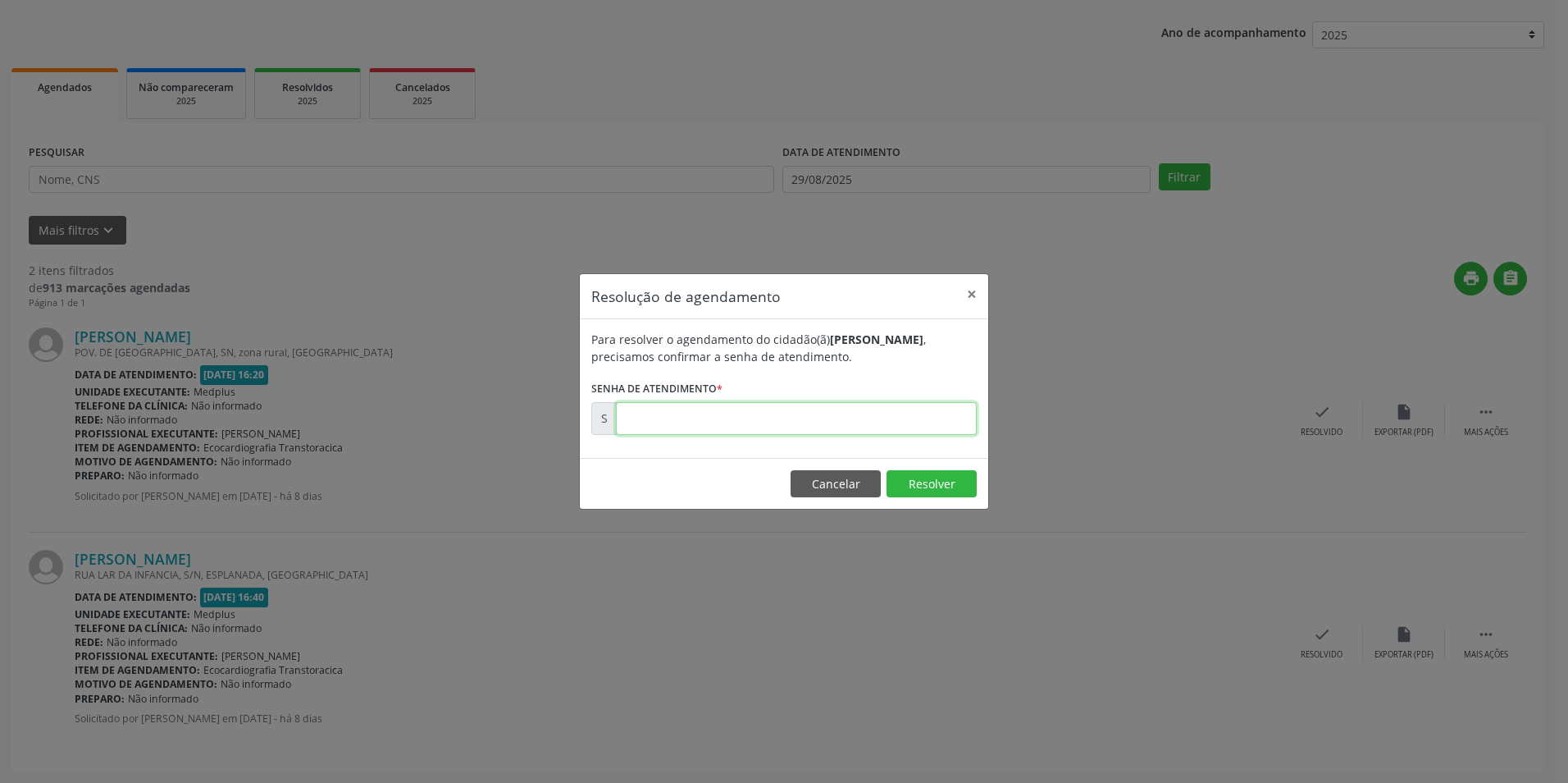
click at [794, 420] on input "text" at bounding box center [796, 418] width 360 height 33
type input "00173268"
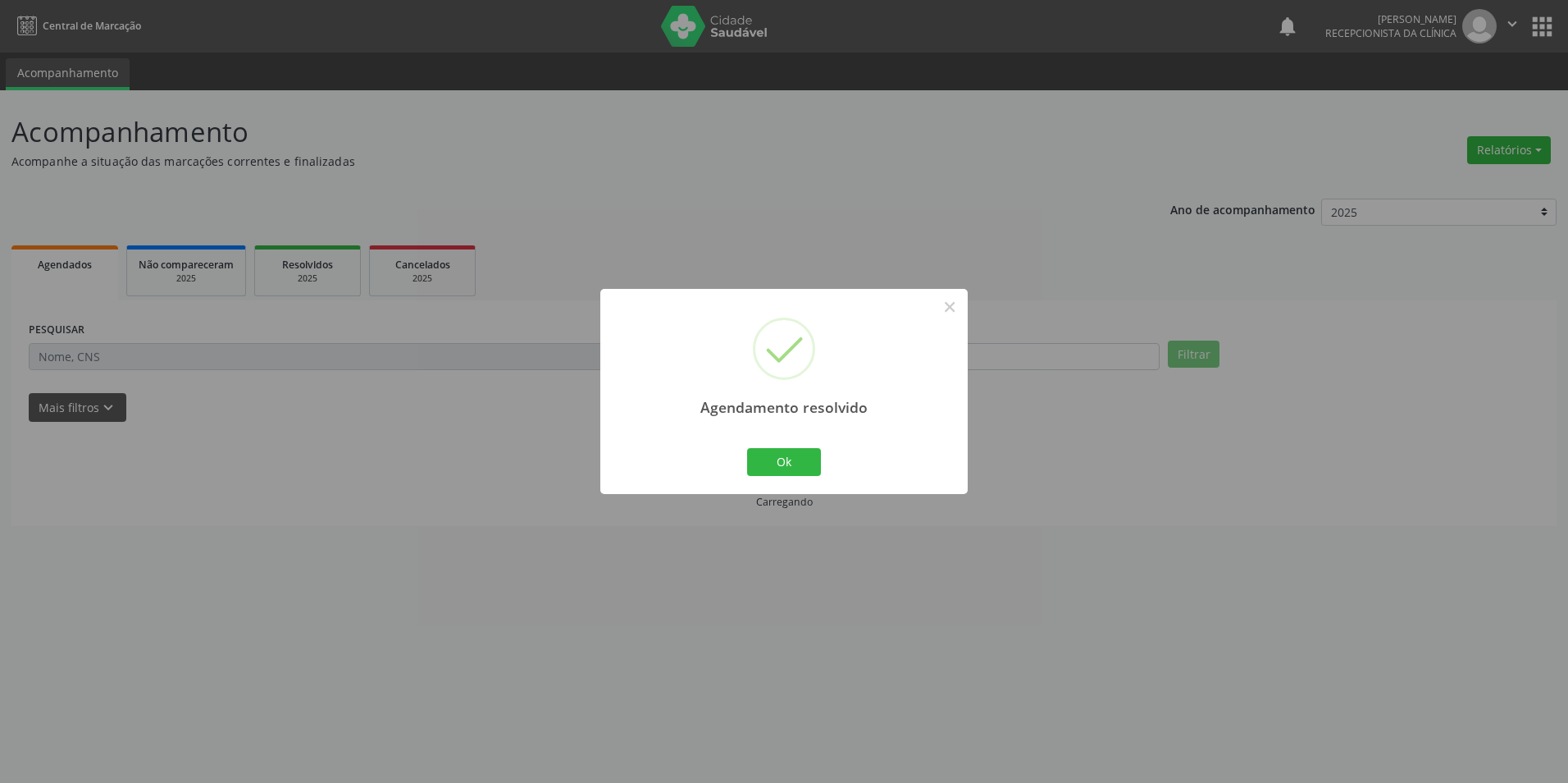
scroll to position [0, 0]
click at [792, 467] on button "Ok" at bounding box center [784, 462] width 74 height 28
